Goal: Task Accomplishment & Management: Use online tool/utility

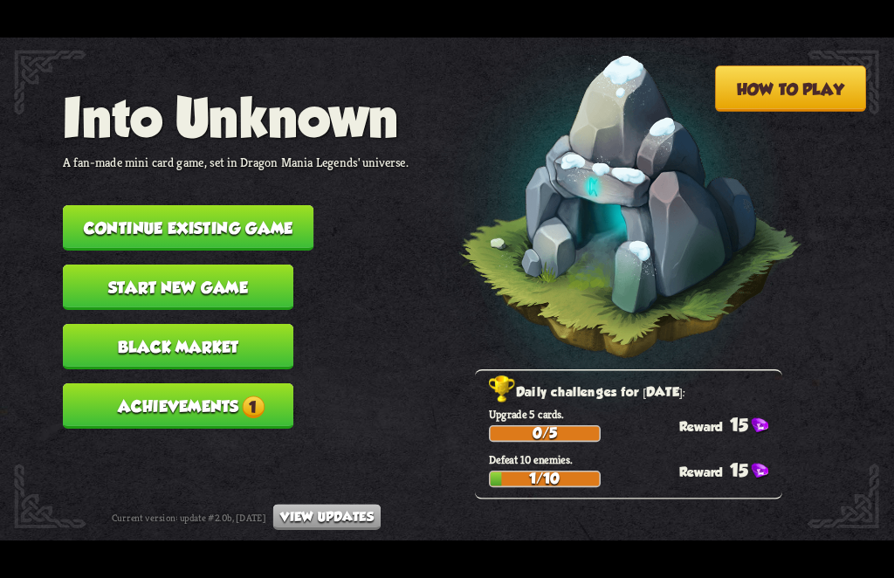
scroll to position [1, 0]
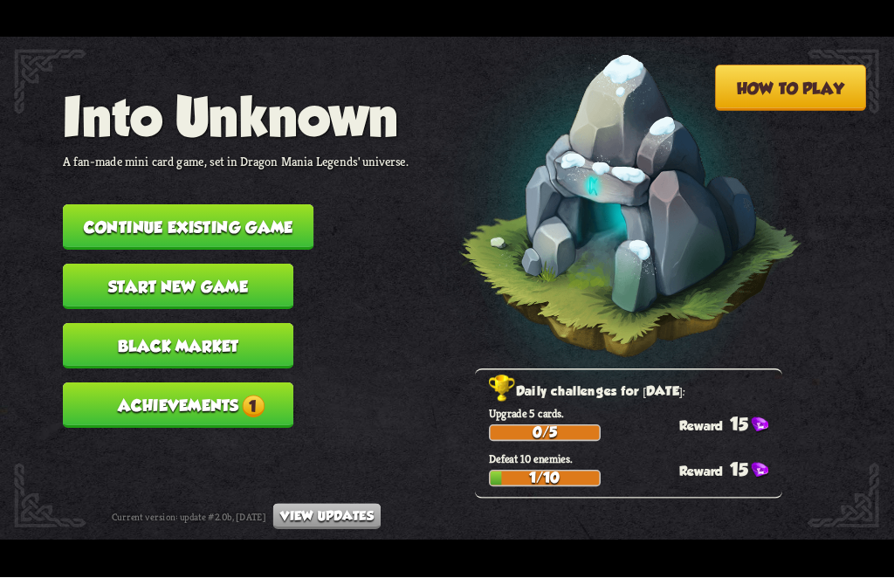
click at [513, 461] on p "Defeat 10 enemies." at bounding box center [635, 459] width 293 height 15
click at [500, 482] on div "1/10" at bounding box center [545, 479] width 109 height 14
click at [524, 465] on p "Defeat 10 enemies." at bounding box center [635, 459] width 293 height 15
click at [691, 501] on p "Each chapter ends with a boss fight. If the player manages to be victorious, th…" at bounding box center [577, 508] width 443 height 44
click at [698, 455] on p "Defeat 10 enemies." at bounding box center [635, 459] width 293 height 15
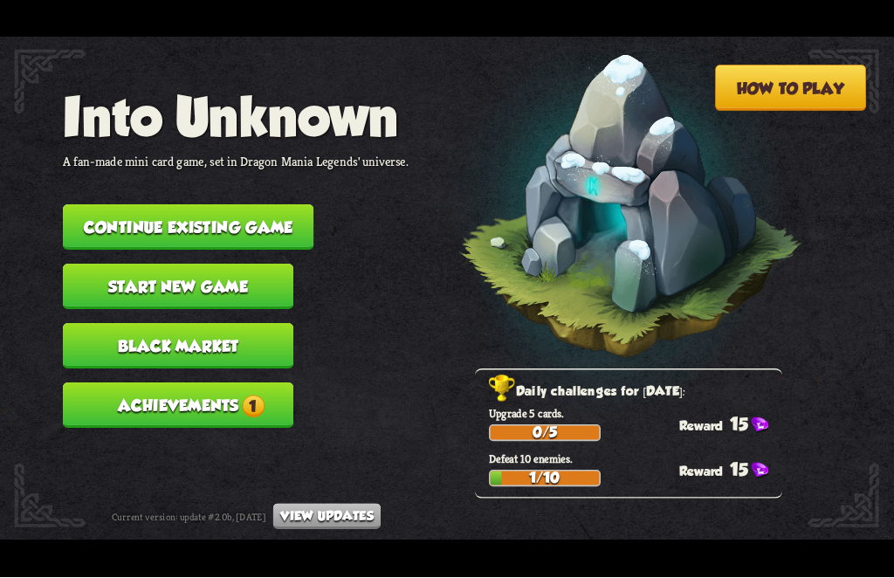
click at [719, 394] on h2 "Daily challenges for [DATE]:" at bounding box center [635, 393] width 293 height 23
click at [127, 265] on button "Start new game" at bounding box center [178, 287] width 230 height 45
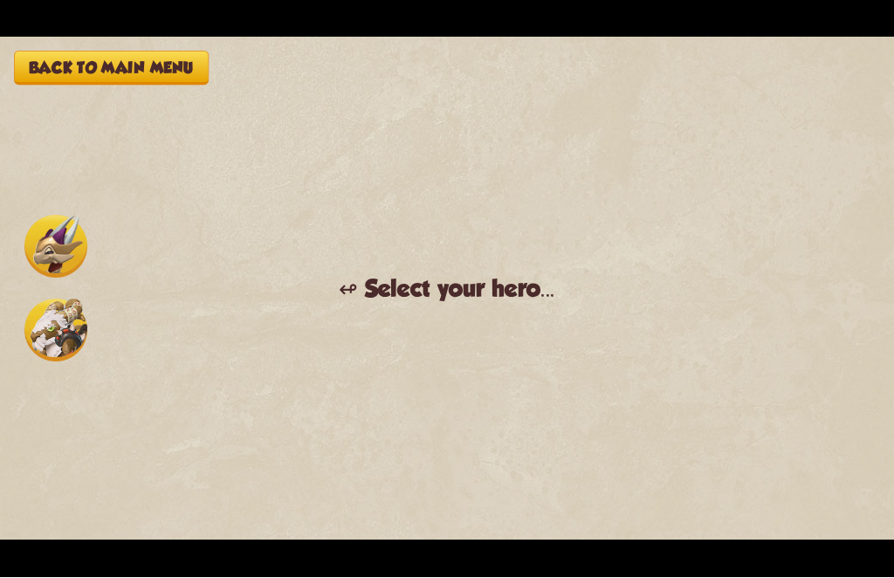
click at [61, 80] on button "Back to main menu" at bounding box center [111, 69] width 195 height 34
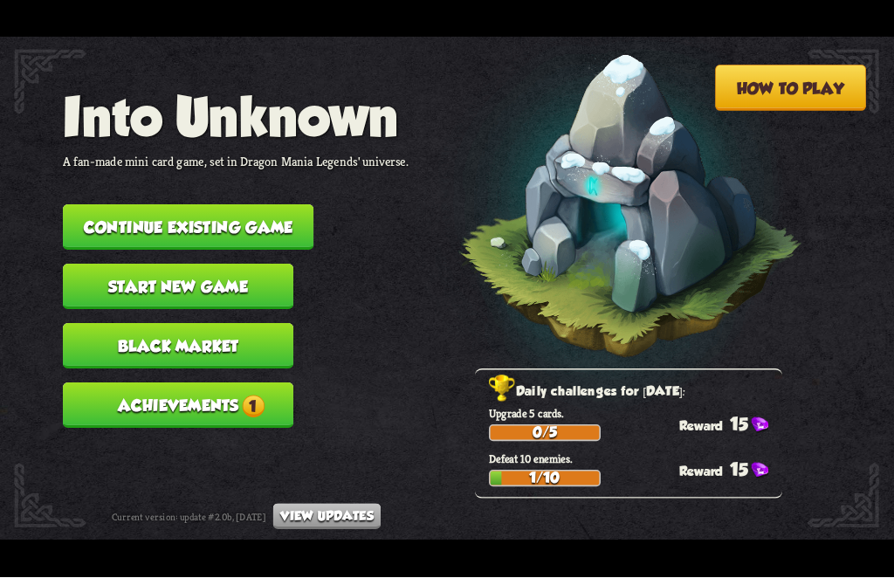
click at [121, 330] on button "Black Market" at bounding box center [178, 346] width 230 height 45
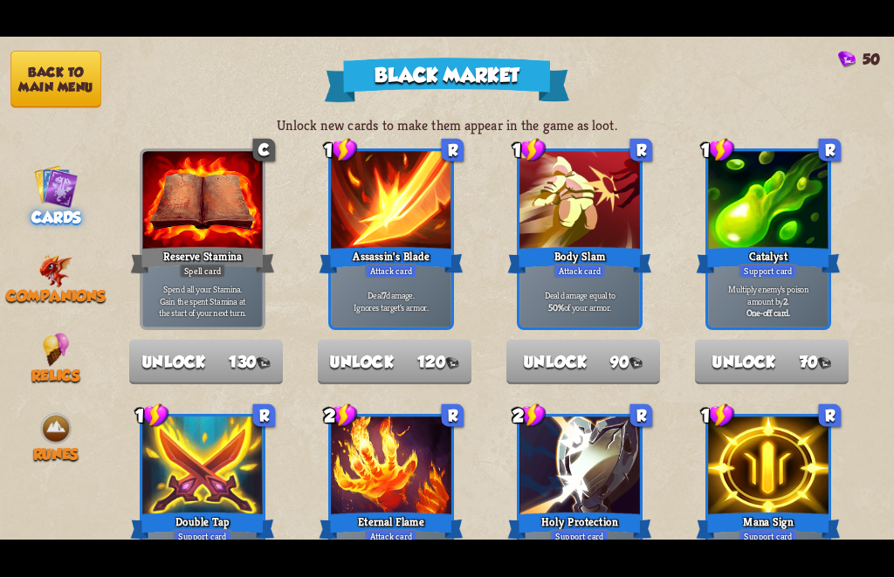
click at [31, 76] on button "Back to main menu" at bounding box center [55, 81] width 91 height 58
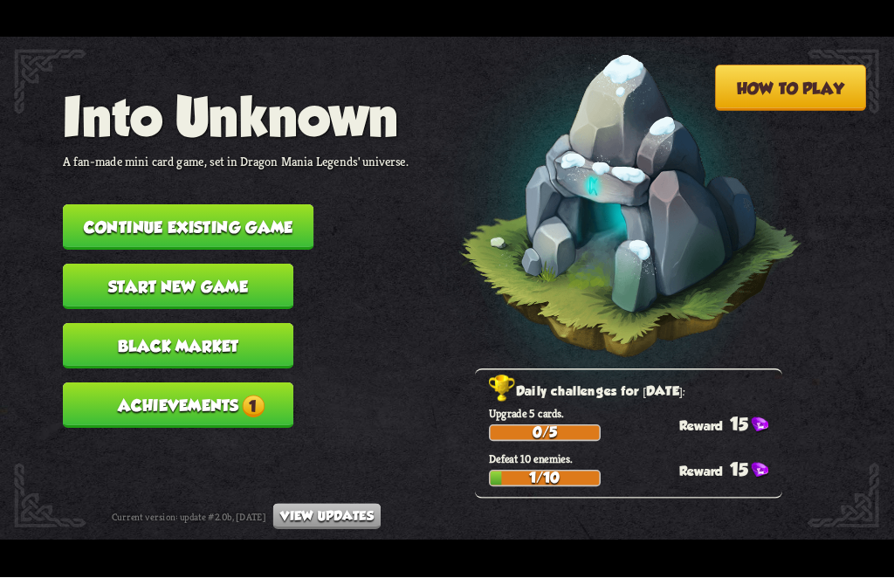
click at [154, 383] on button "Achievements 1" at bounding box center [178, 405] width 230 height 45
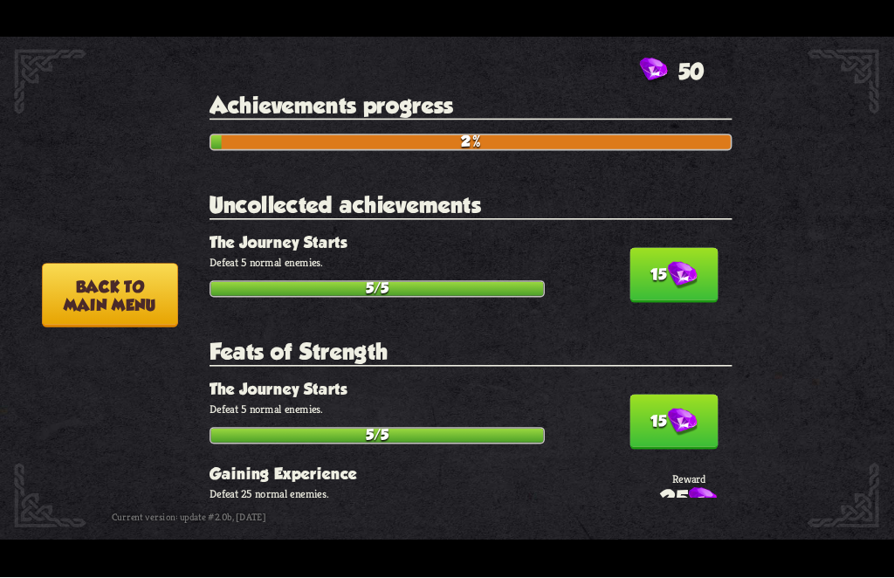
click at [678, 306] on div "Achievements progress 2% Uncollected achievements 15 The Journey Starts Defeat …" at bounding box center [478, 295] width 536 height 405
click at [653, 265] on button "15" at bounding box center [673, 276] width 88 height 55
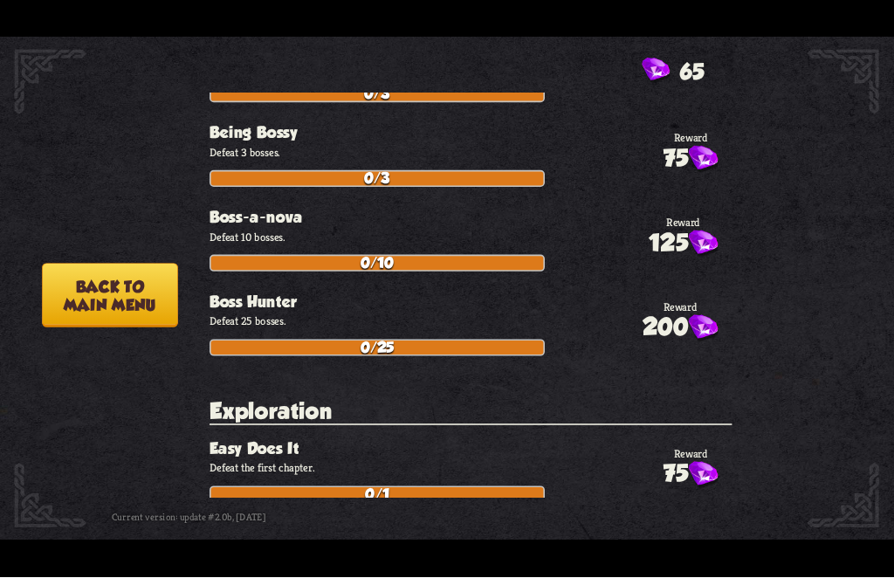
scroll to position [667, 0]
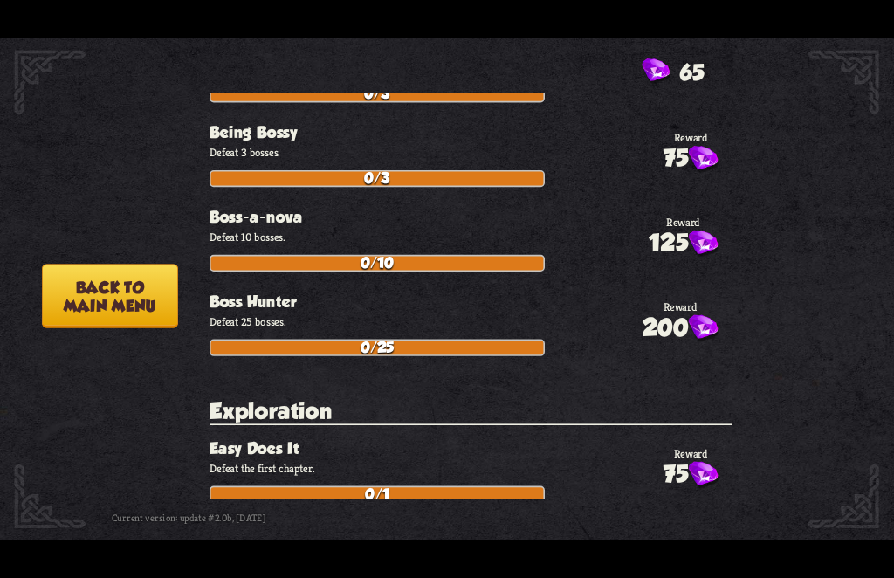
click at [93, 293] on button "Back to main menu" at bounding box center [110, 296] width 136 height 65
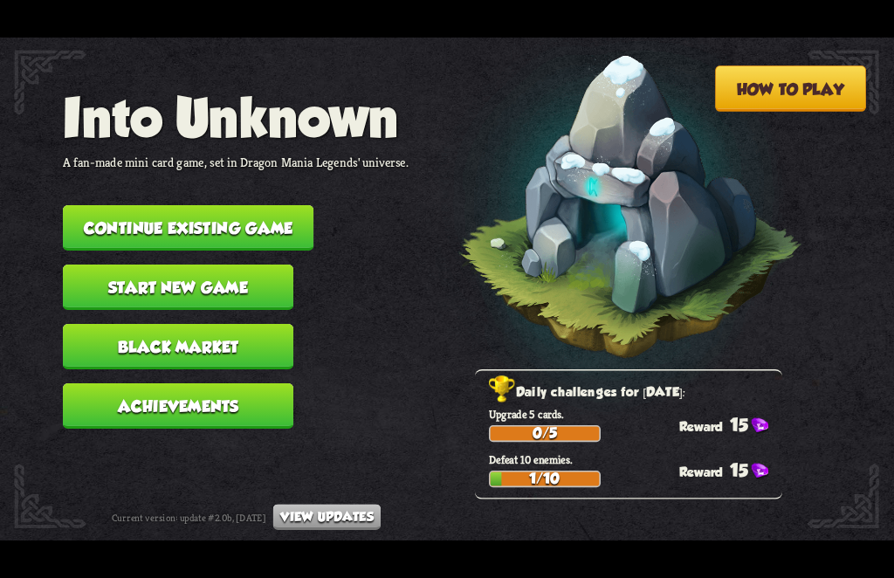
click at [102, 225] on button "Continue existing game" at bounding box center [188, 227] width 251 height 45
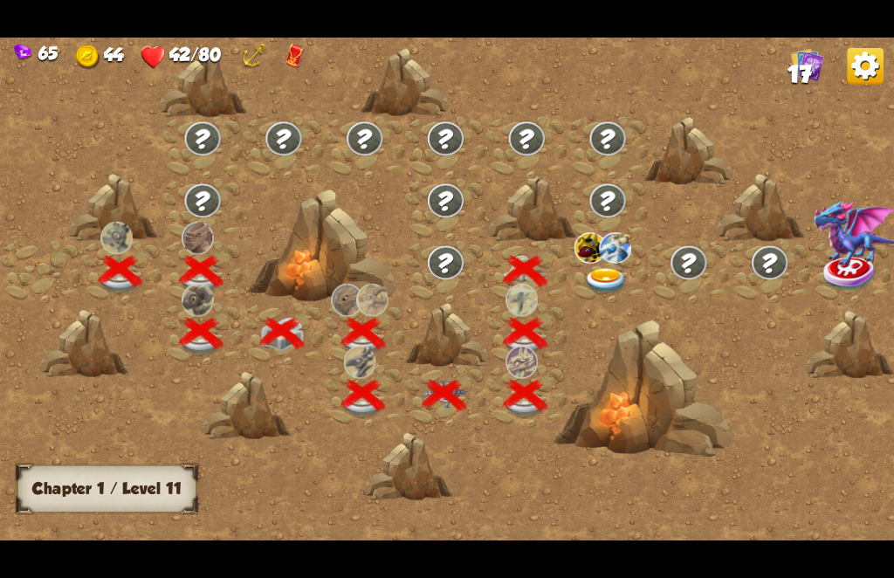
scroll to position [0, 265]
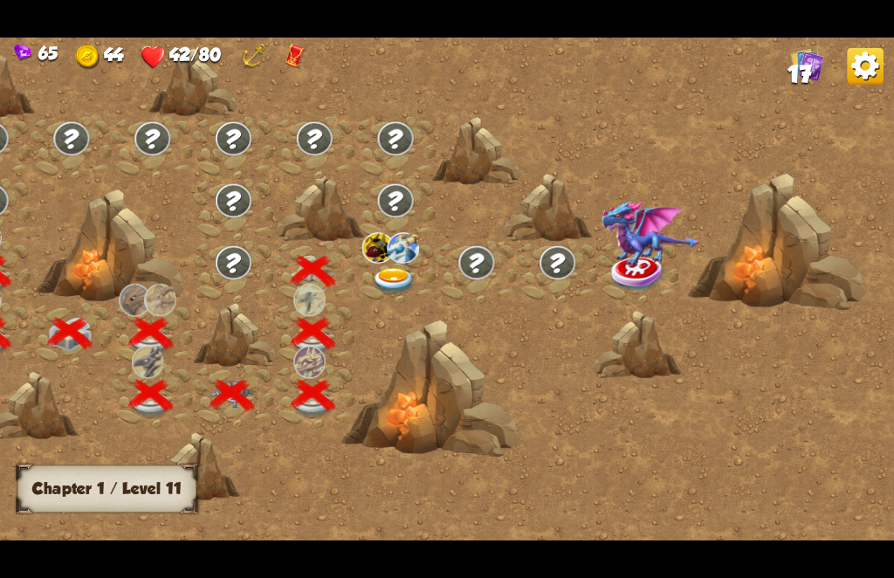
click at [388, 275] on img at bounding box center [394, 281] width 45 height 27
